Goal: Navigation & Orientation: Go to known website

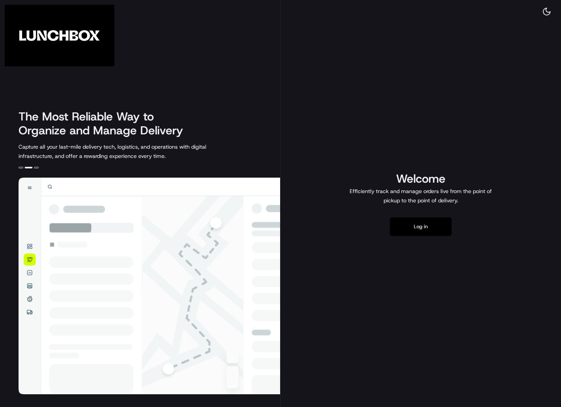
click at [403, 226] on button "Log in" at bounding box center [421, 226] width 62 height 19
